Goal: Task Accomplishment & Management: Use online tool/utility

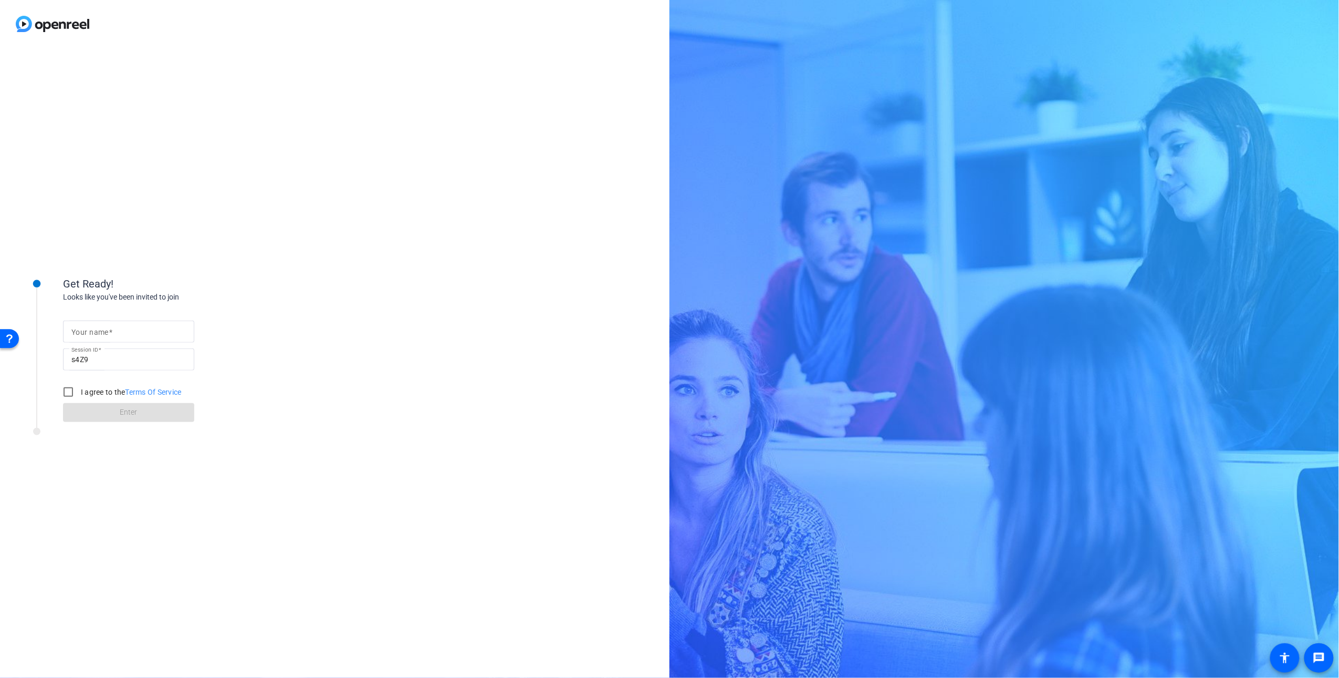
click at [99, 328] on mat-label "Your name" at bounding box center [89, 332] width 37 height 8
click at [99, 327] on input "Your name" at bounding box center [128, 331] width 114 height 13
type input "[PERSON_NAME]"
click at [66, 394] on input "I agree to the Terms Of Service" at bounding box center [68, 391] width 21 height 21
checkbox input "true"
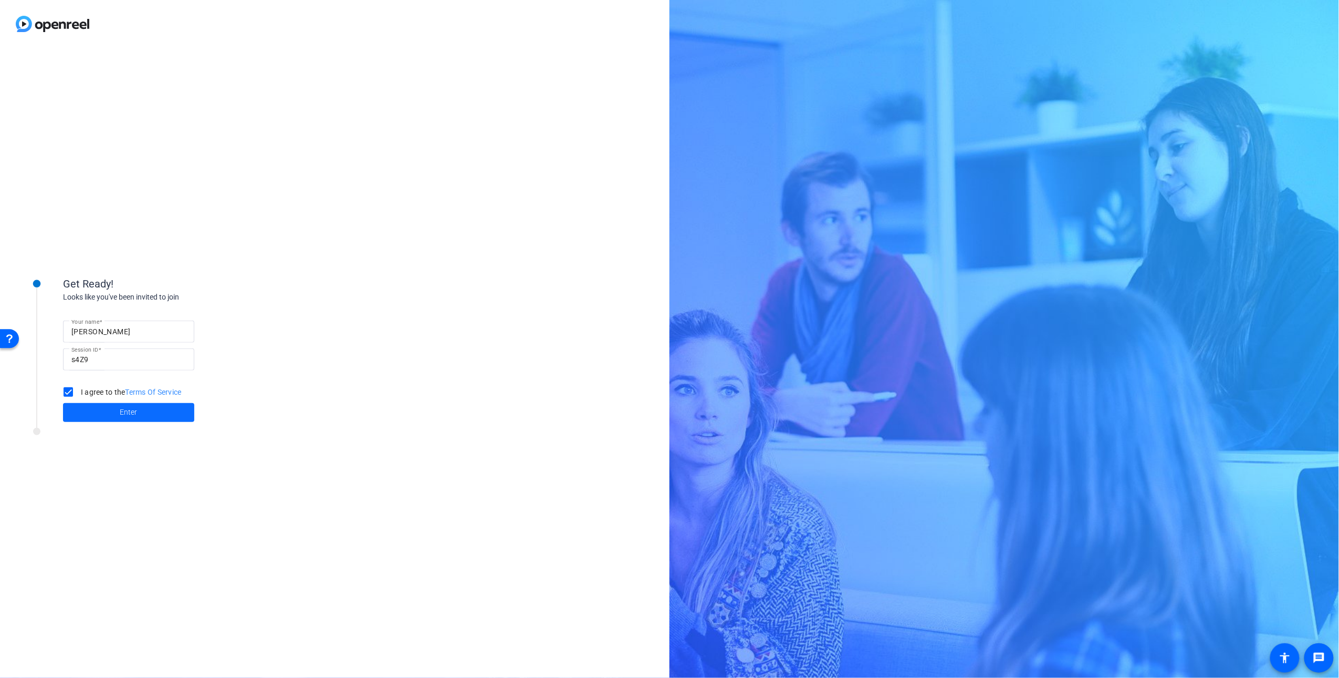
click at [113, 413] on span at bounding box center [128, 412] width 131 height 25
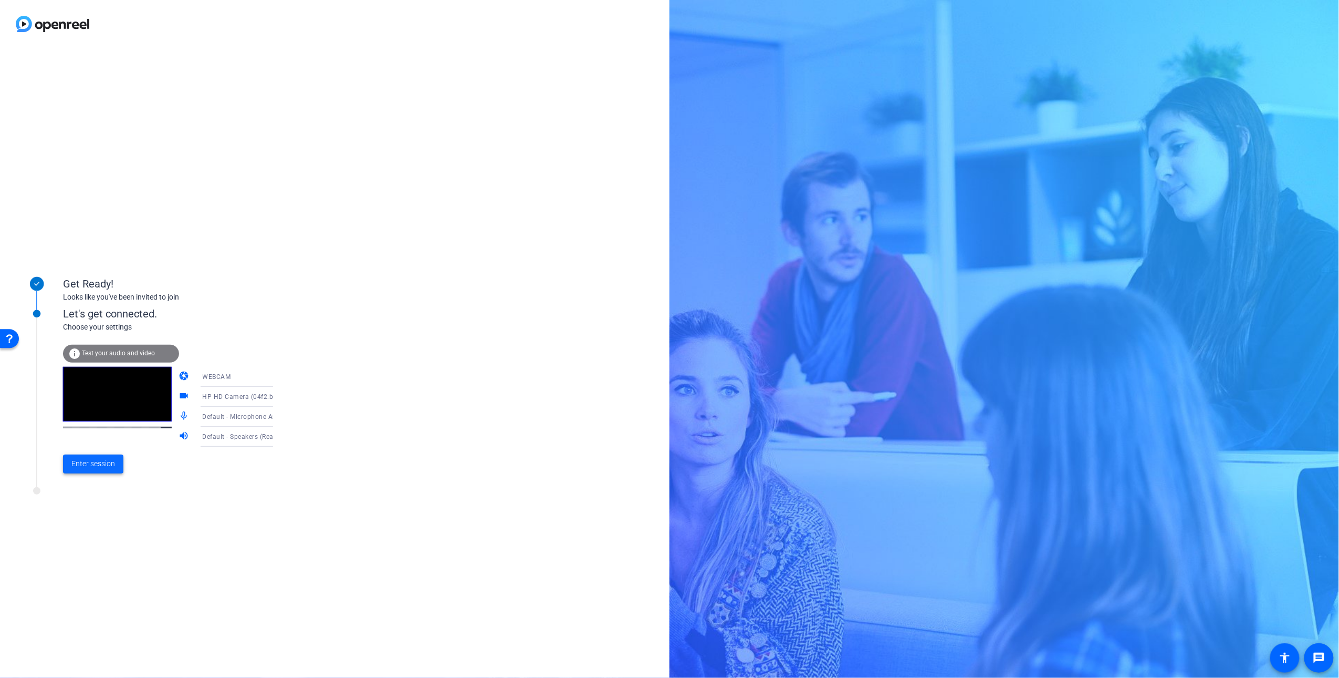
click at [91, 461] on span "Enter session" at bounding box center [93, 463] width 44 height 11
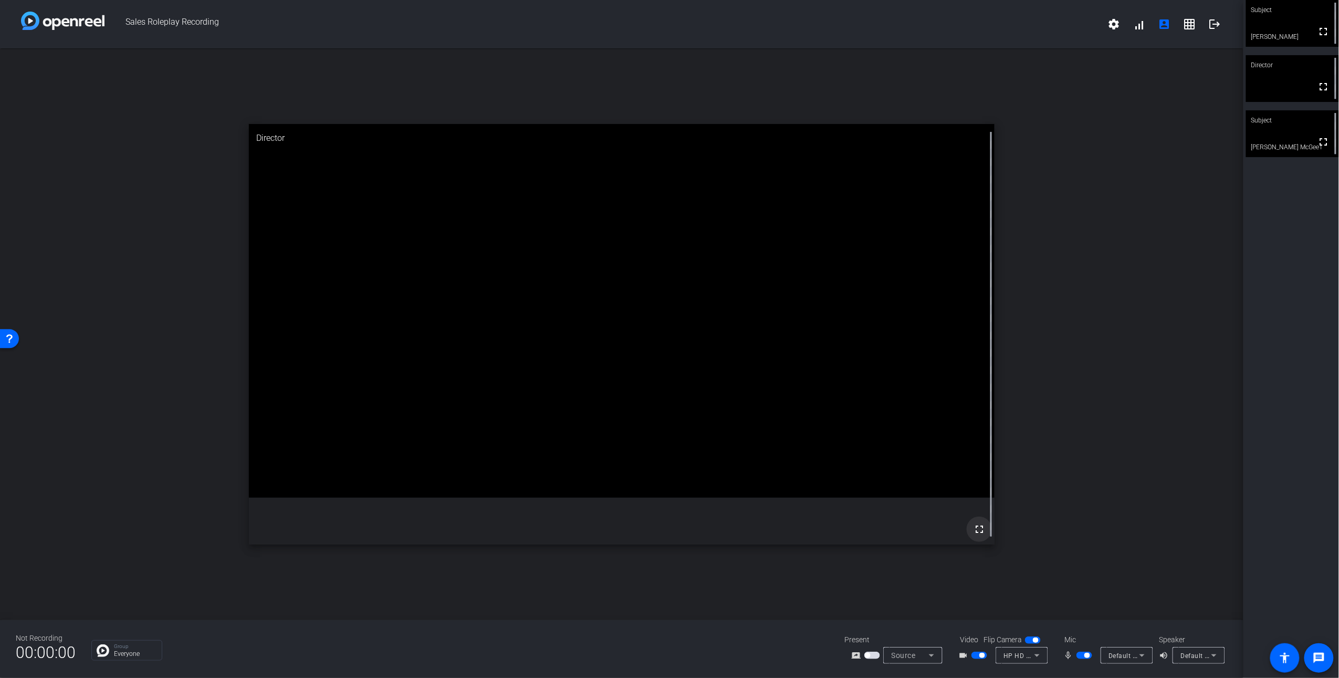
click at [979, 533] on mat-icon "fullscreen" at bounding box center [979, 529] width 13 height 13
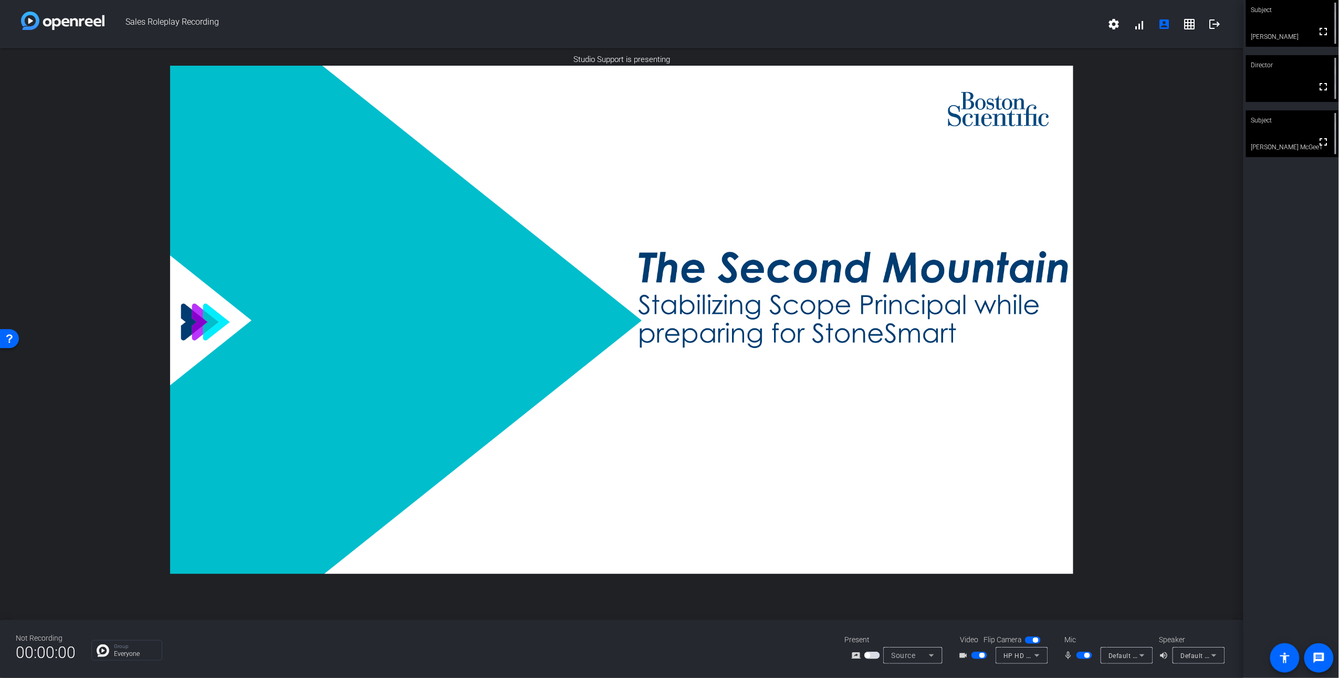
click at [1121, 506] on div at bounding box center [622, 320] width 1244 height 508
click at [1284, 18] on div "Subject" at bounding box center [1292, 10] width 93 height 20
